Goal: Check status: Check status

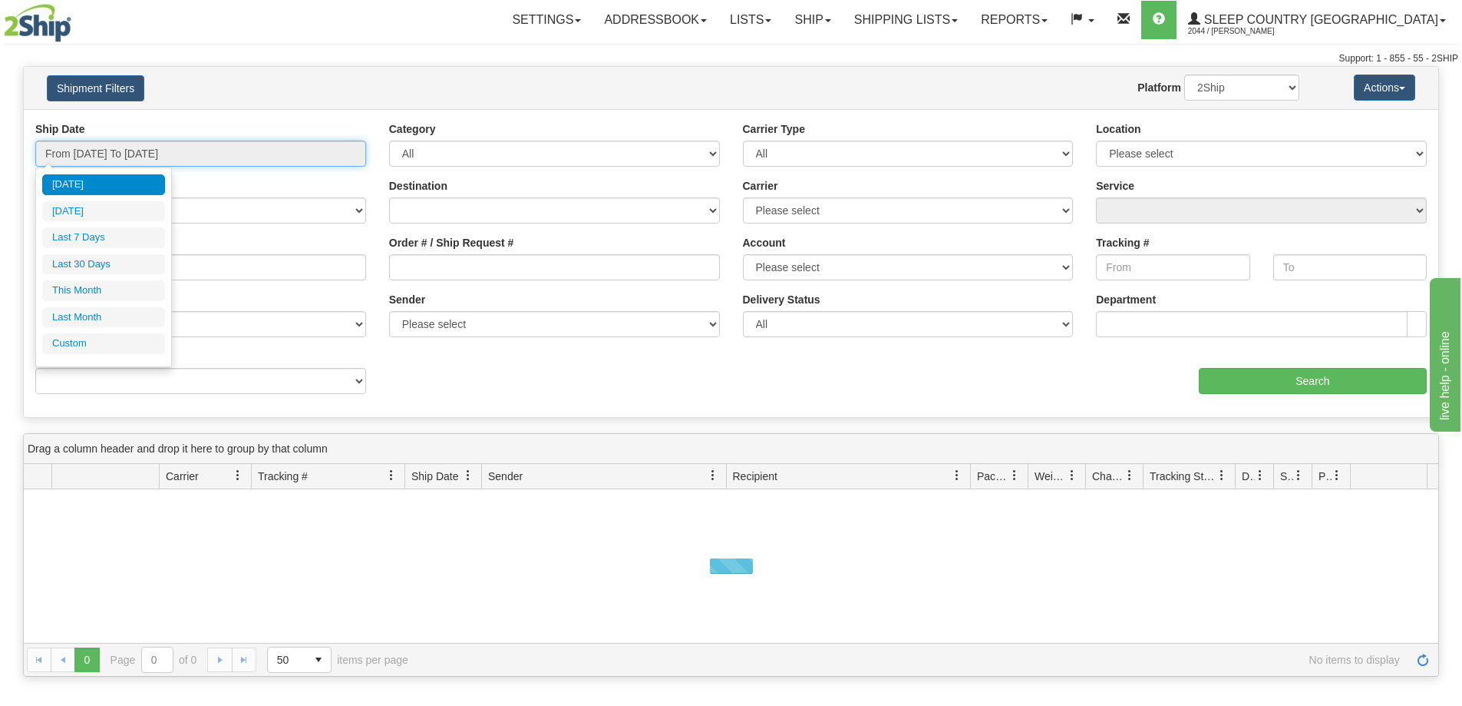
click at [133, 160] on input "From [DATE] To [DATE]" at bounding box center [200, 153] width 331 height 26
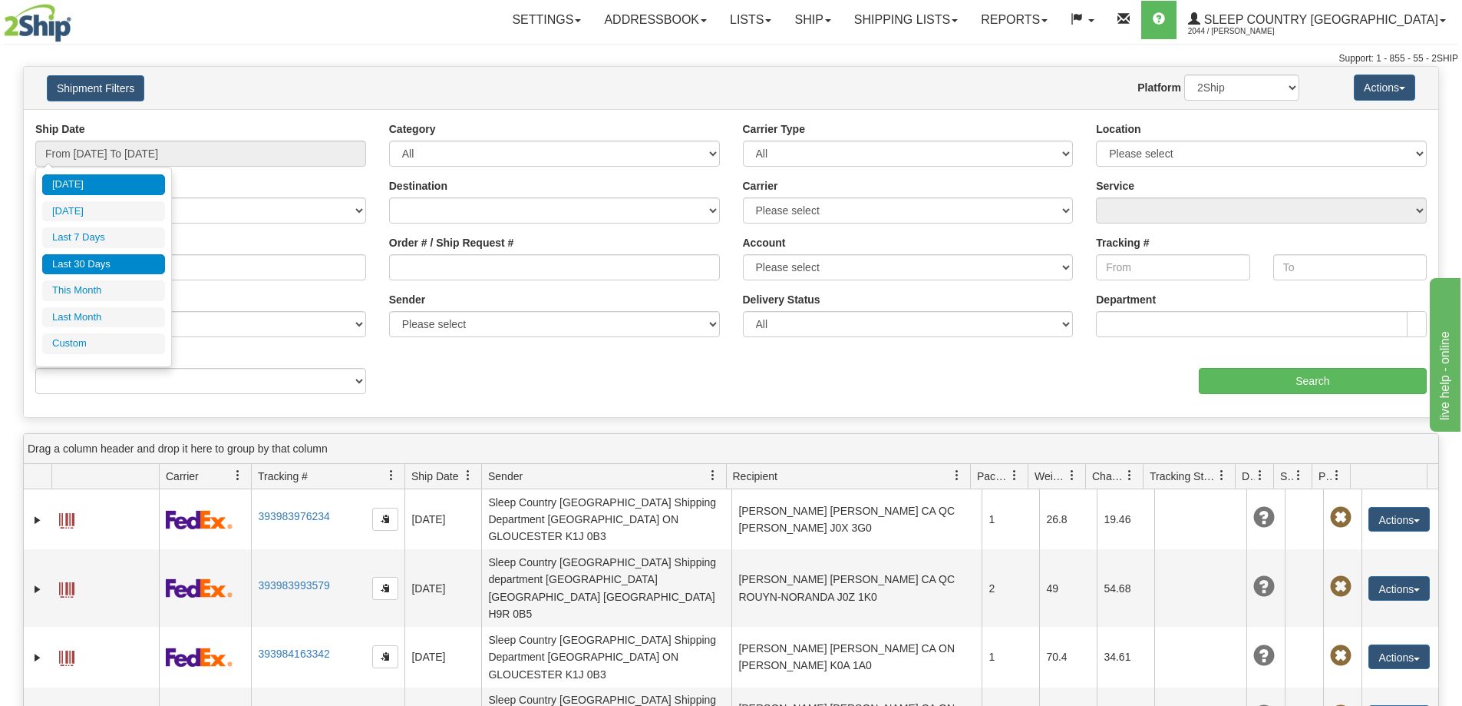
click at [127, 262] on li "Last 30 Days" at bounding box center [103, 264] width 123 height 21
type input "From [DATE] To [DATE]"
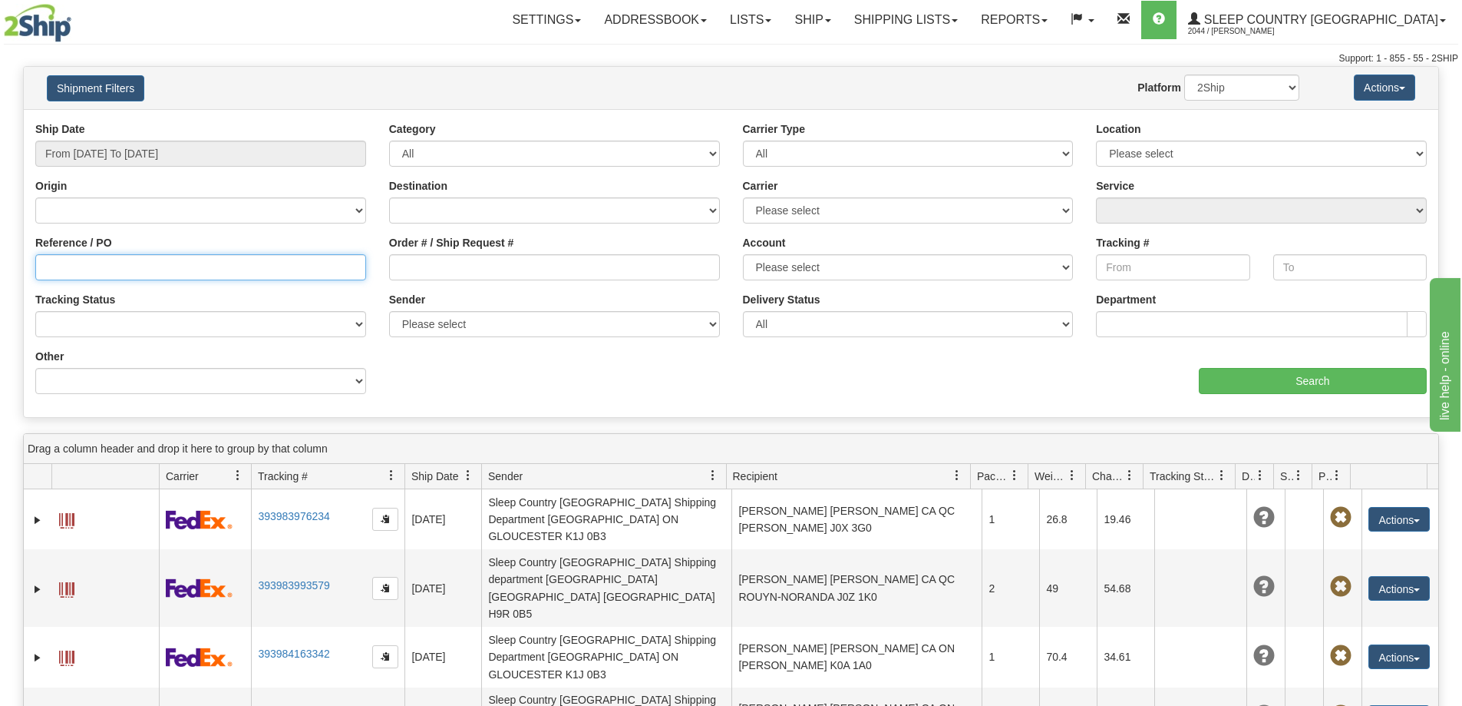
click at [74, 268] on input "Reference / PO" at bounding box center [200, 267] width 331 height 26
paste input "9008I142041"
type input "9008I142041"
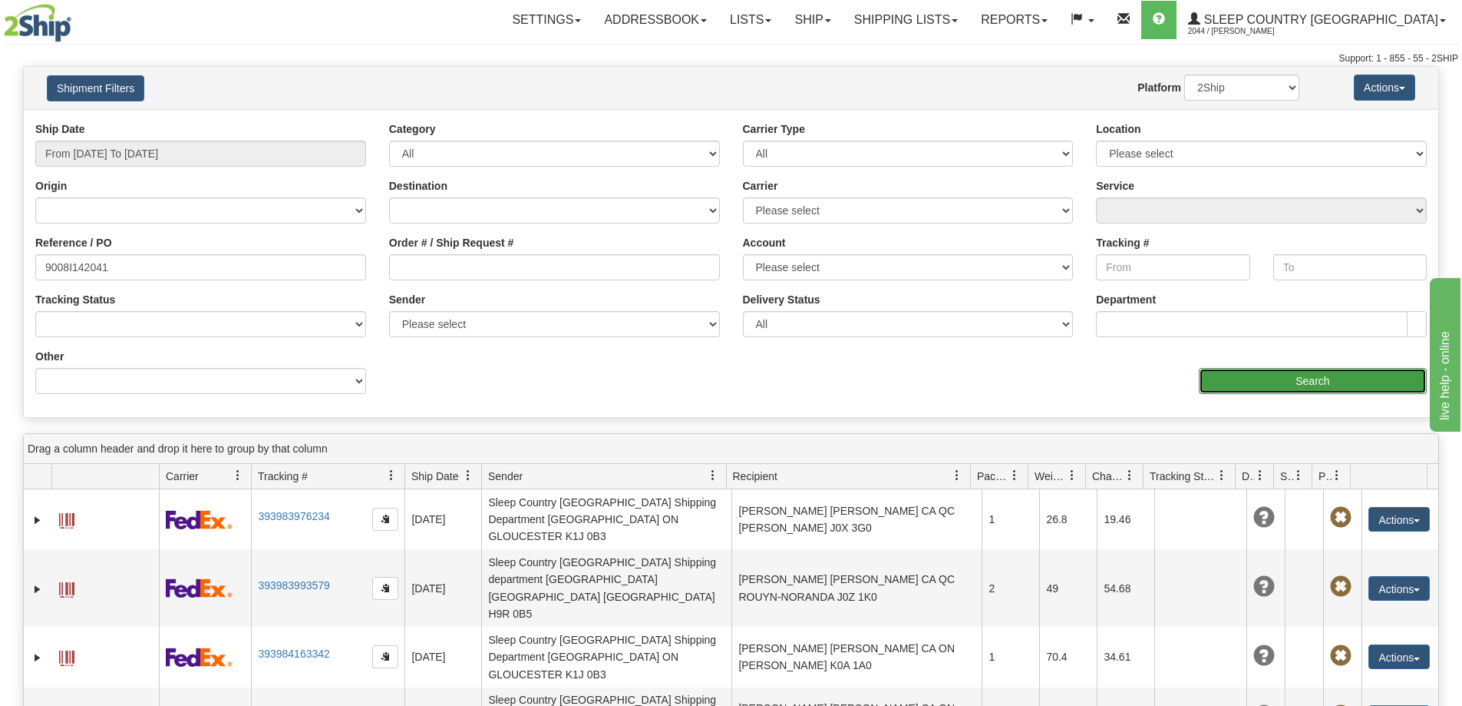
click at [1239, 372] on input "Search" at bounding box center [1313, 381] width 228 height 26
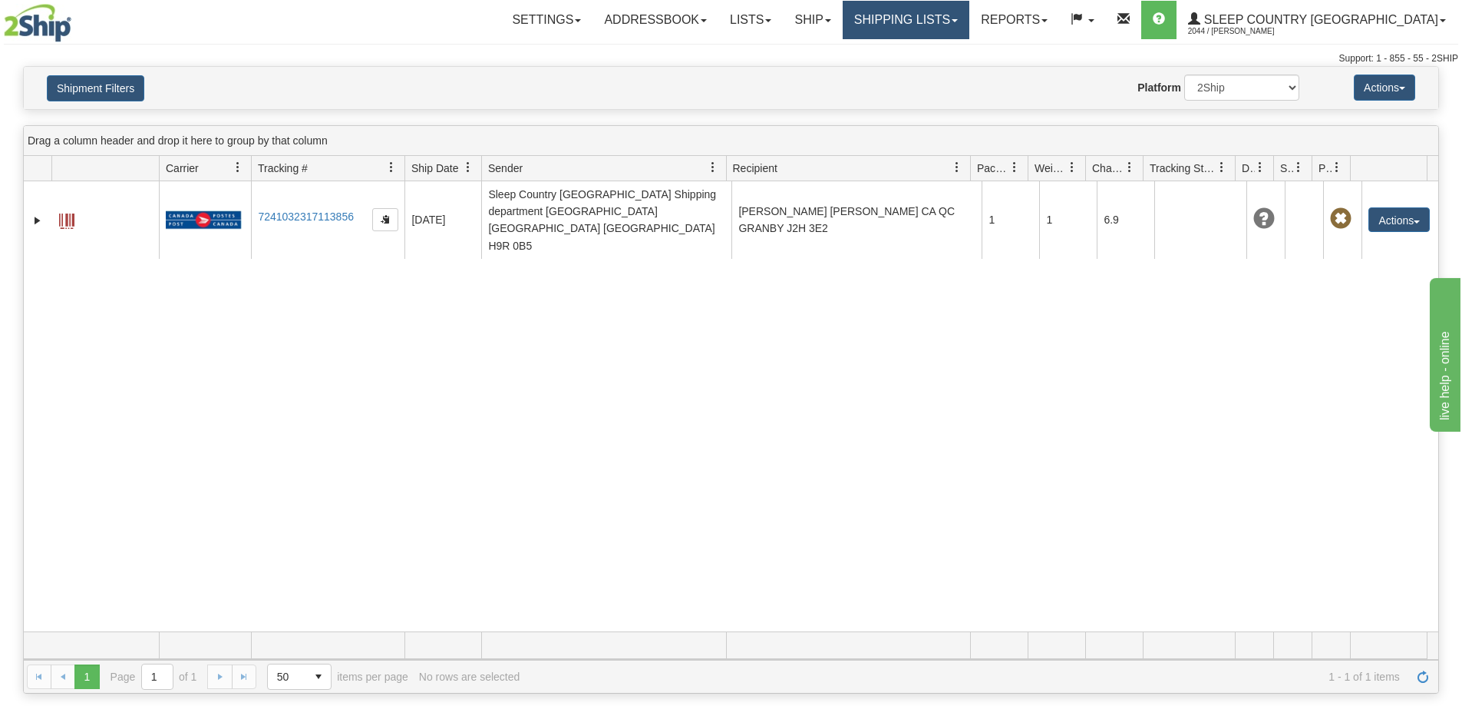
click at [959, 20] on link "Shipping lists" at bounding box center [906, 20] width 127 height 38
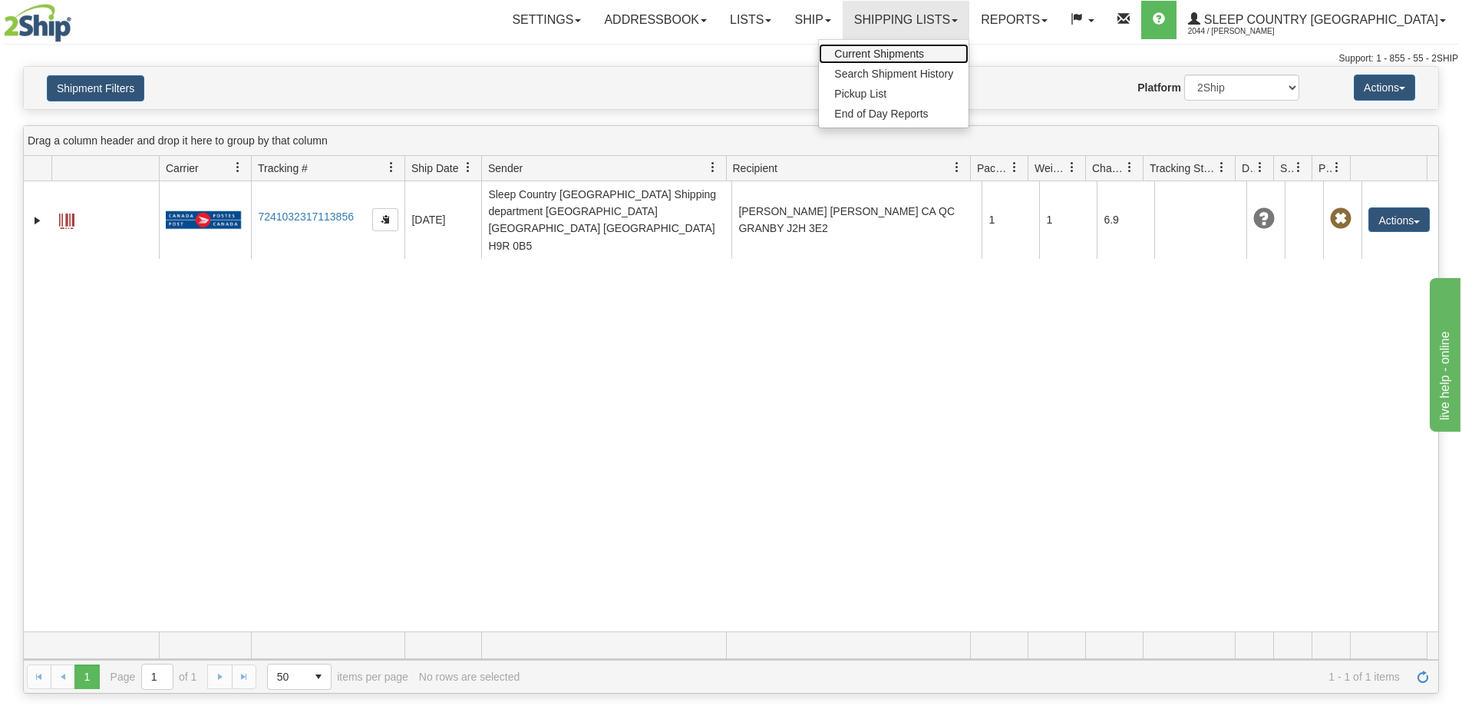
click at [924, 57] on span "Current Shipments" at bounding box center [879, 54] width 90 height 12
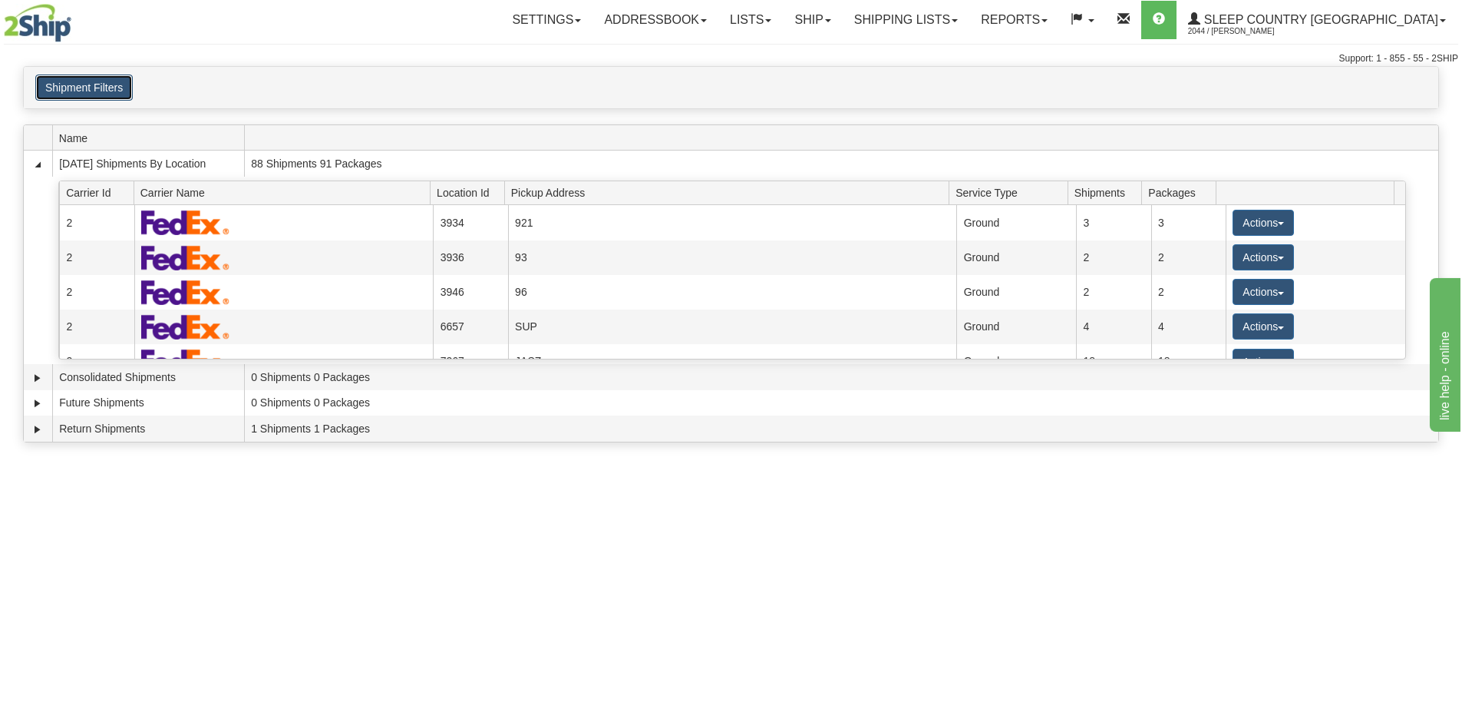
click at [99, 87] on button "Shipment Filters" at bounding box center [83, 87] width 97 height 26
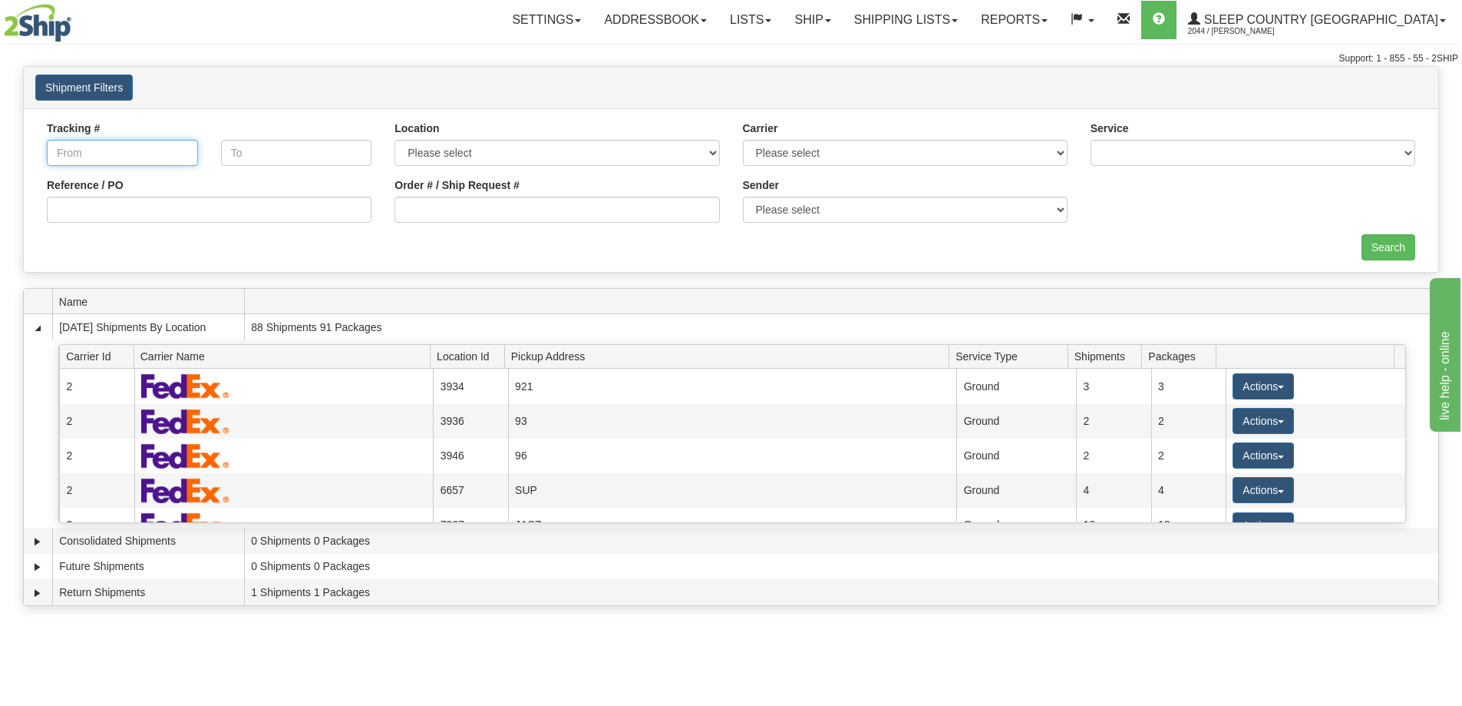
click at [107, 154] on input "Tracking #" at bounding box center [122, 153] width 151 height 26
paste input "1ZB351X1DL00648568"
type input "1ZB351X1DL00648568"
click at [1389, 253] on input "Search" at bounding box center [1389, 247] width 54 height 26
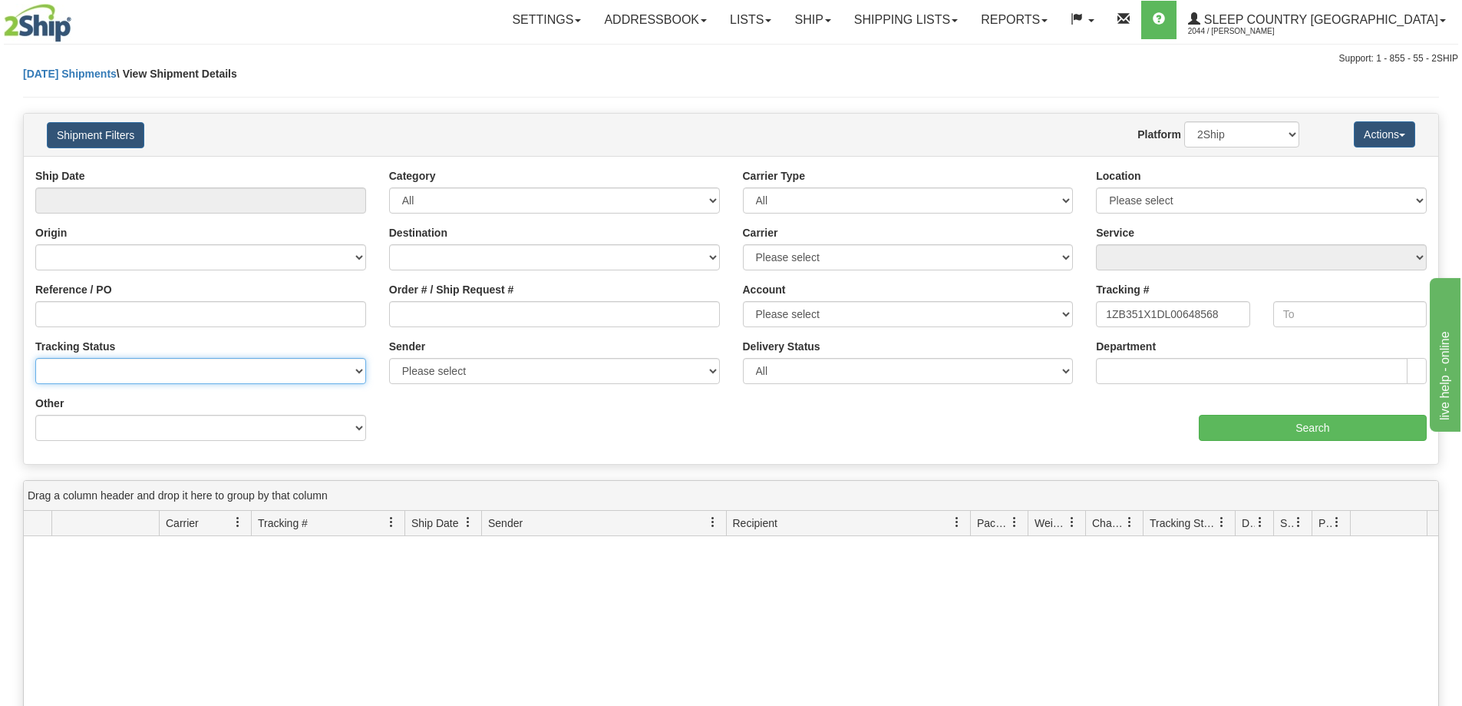
click at [240, 376] on select "No Tracking Info Delivered In Transit Out For Delivery Exception Partial Delive…" at bounding box center [200, 371] width 331 height 26
click at [600, 419] on div "Ship Date Category All Inbound Outbound Carrier Type All Most Common Small Pack…" at bounding box center [731, 310] width 1415 height 284
click at [1346, 309] on input "text" at bounding box center [1351, 314] width 154 height 26
paste input "1ZB351X1DL00648568"
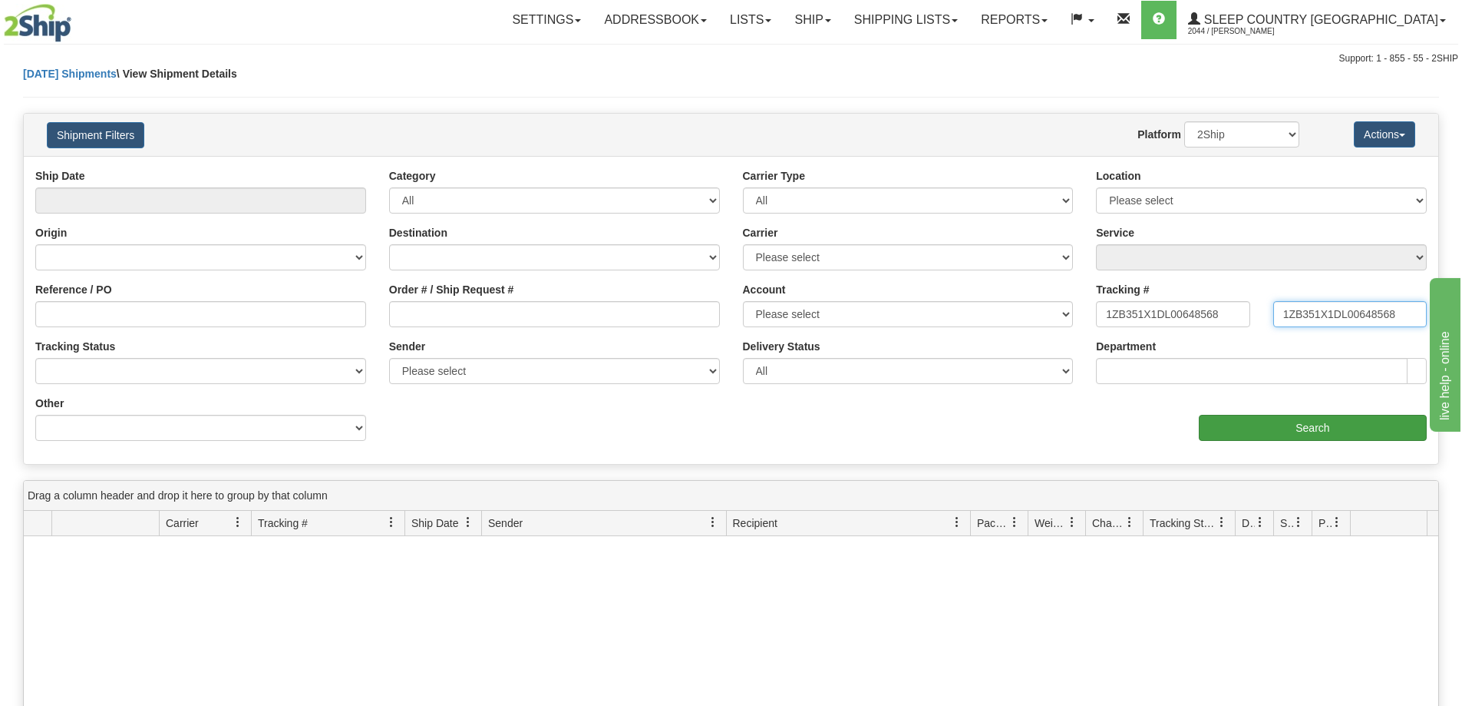
type input "1ZB351X1DL00648568"
click at [1340, 422] on input "Search" at bounding box center [1313, 428] width 228 height 26
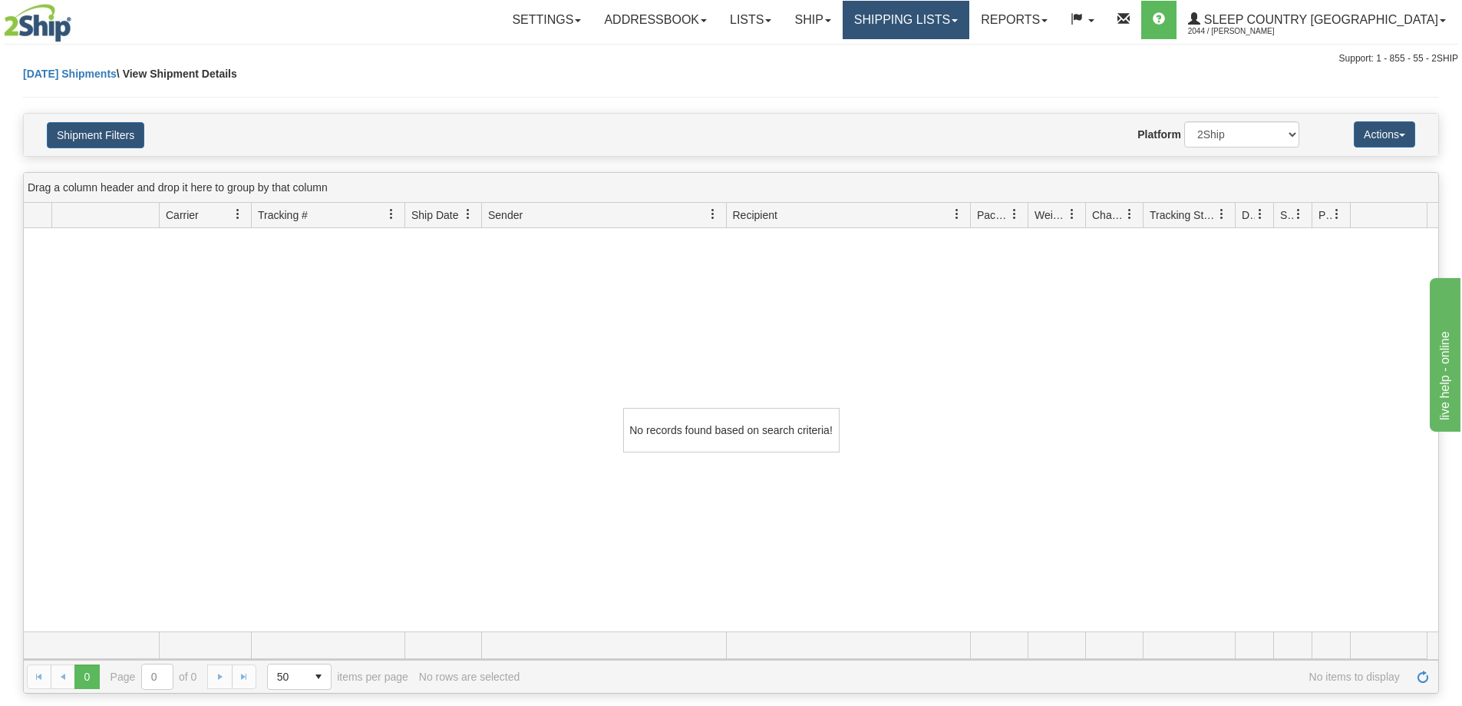
click at [970, 10] on link "Shipping lists" at bounding box center [906, 20] width 127 height 38
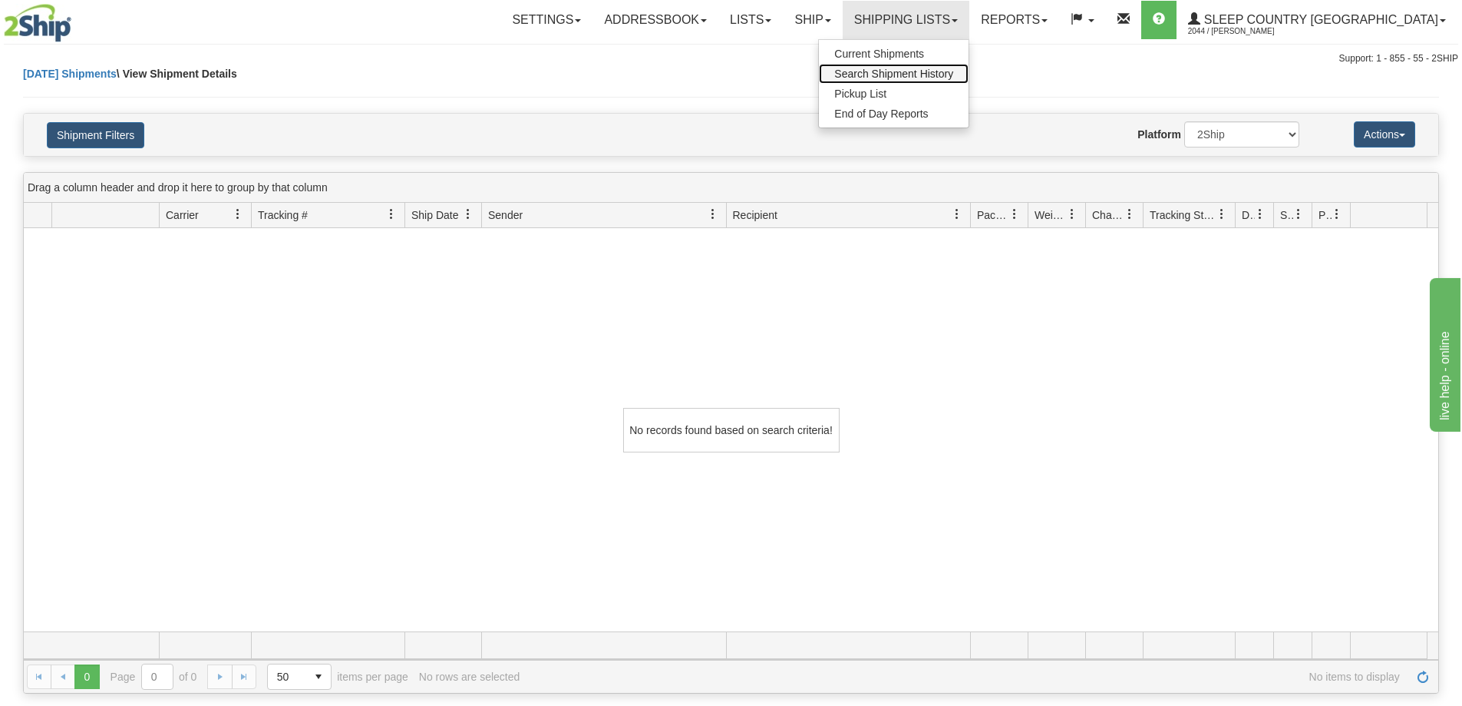
click at [953, 77] on span "Search Shipment History" at bounding box center [893, 74] width 119 height 12
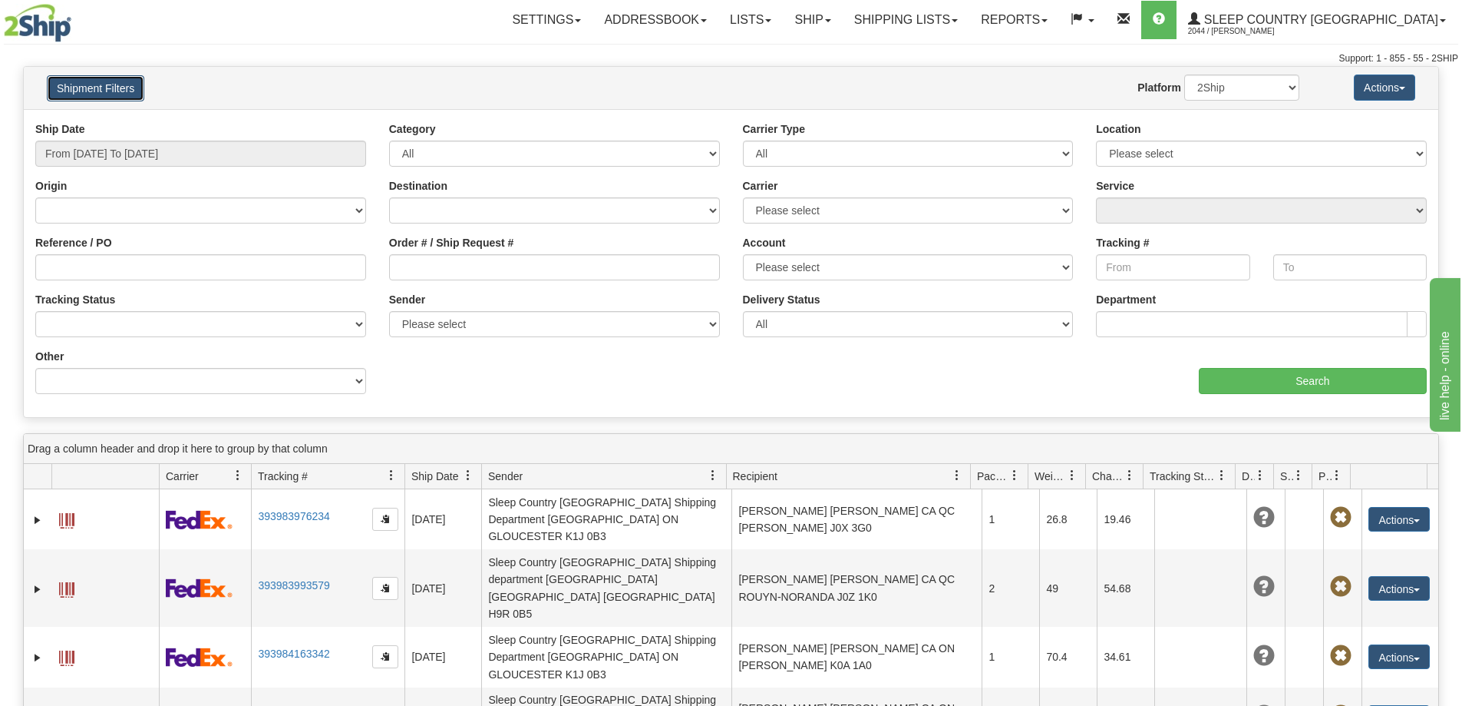
click at [83, 92] on button "Shipment Filters" at bounding box center [95, 88] width 97 height 26
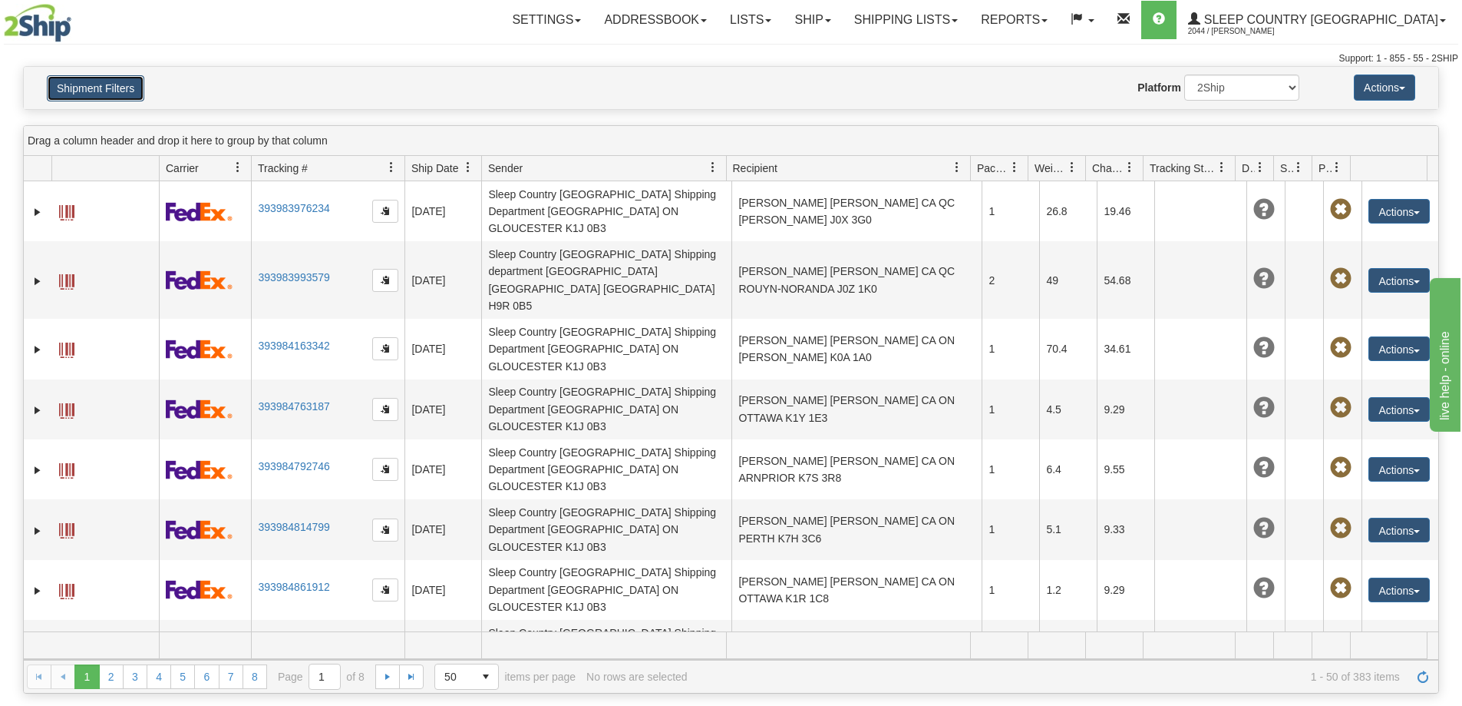
click at [108, 94] on button "Shipment Filters" at bounding box center [95, 88] width 97 height 26
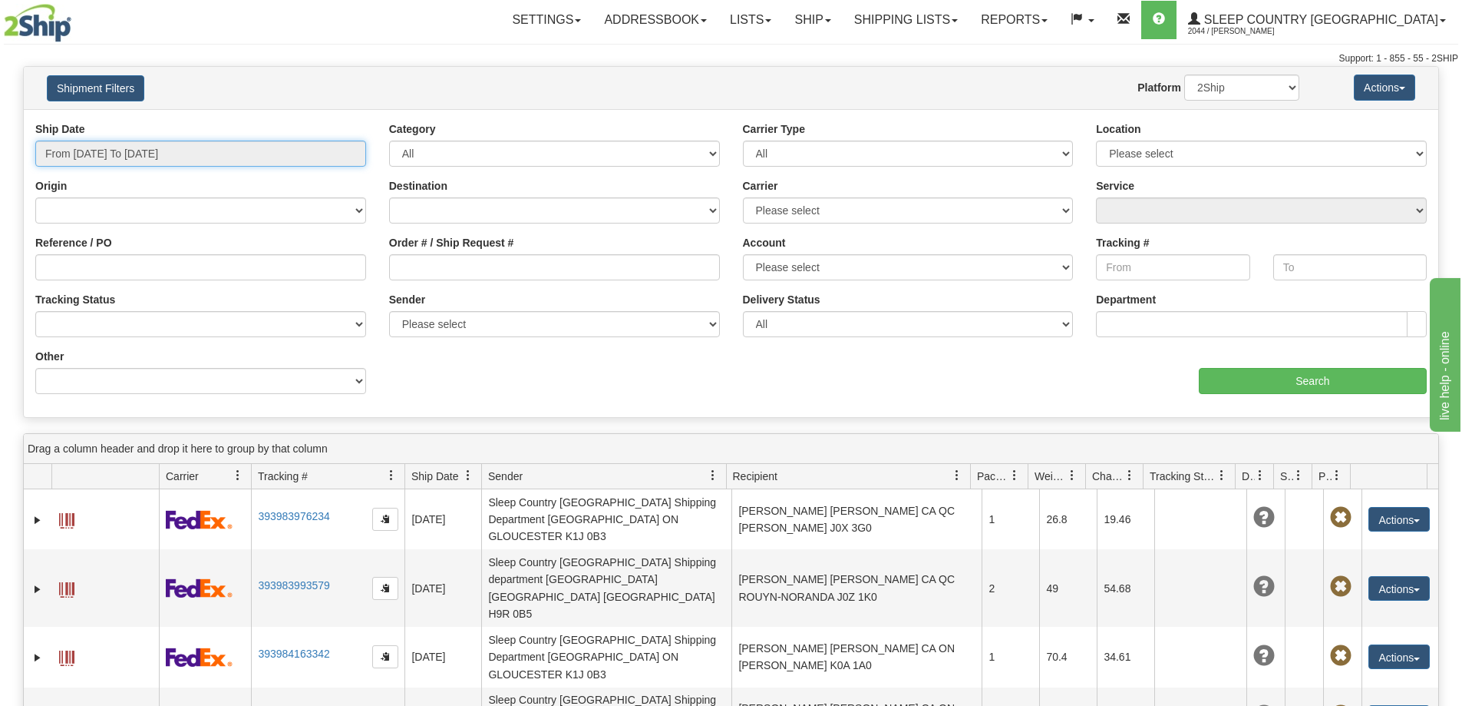
click at [117, 155] on input "From [DATE] To [DATE]" at bounding box center [200, 153] width 331 height 26
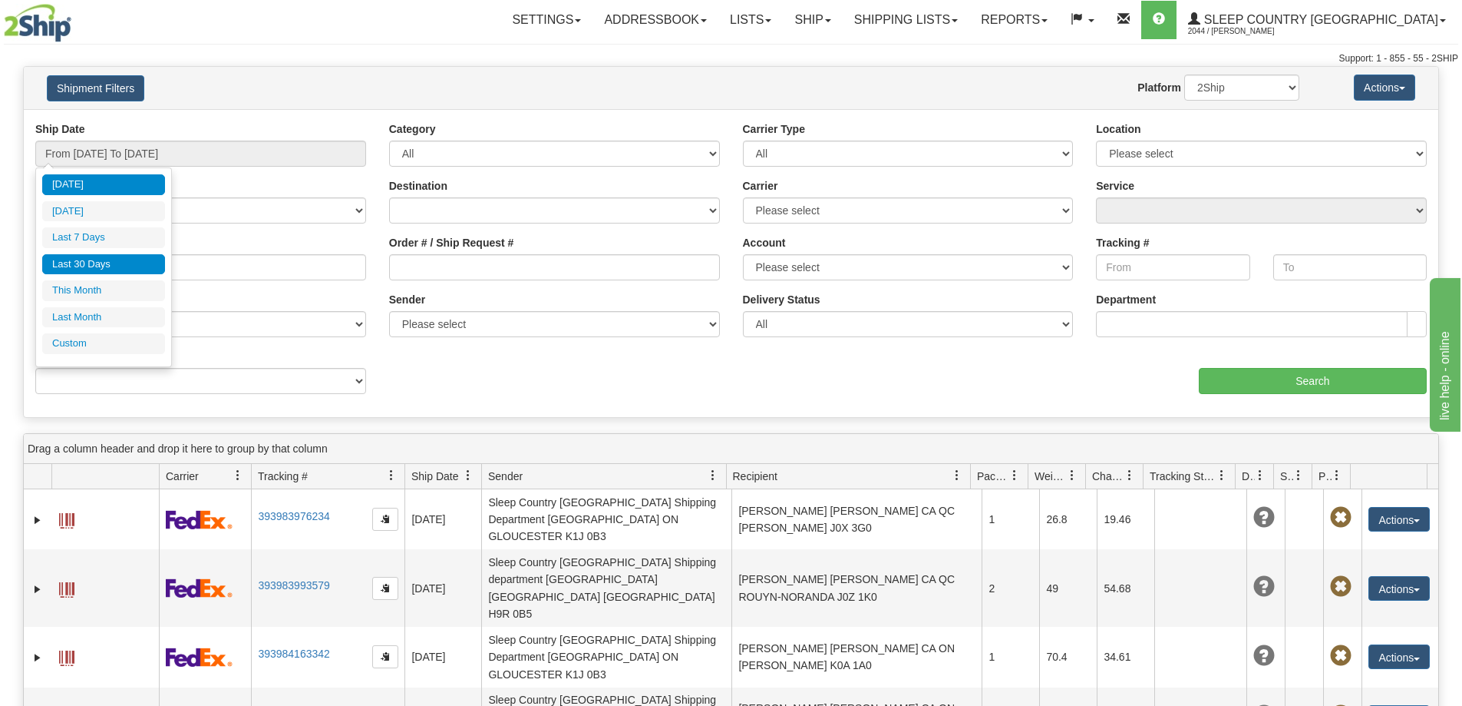
click at [140, 266] on li "Last 30 Days" at bounding box center [103, 264] width 123 height 21
type input "From [DATE] To [DATE]"
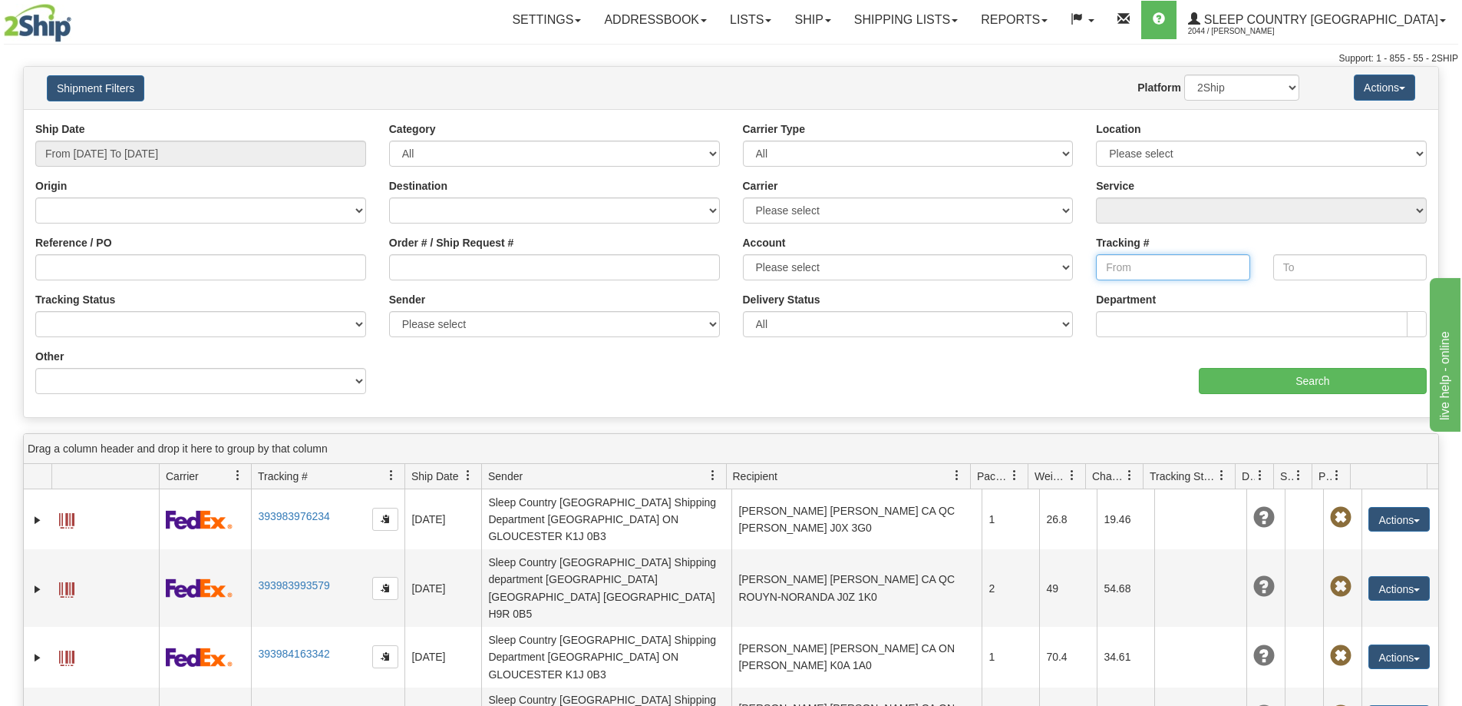
click at [1169, 265] on input "Tracking #" at bounding box center [1173, 267] width 154 height 26
paste input "1ZB351X1DL00648568"
click at [1109, 266] on input "1ZB351X1DL00648568" at bounding box center [1173, 267] width 154 height 26
type input "1ZB351X1DL00648568"
click at [1290, 378] on input "Search" at bounding box center [1313, 381] width 228 height 26
